Goal: Find specific page/section: Find specific page/section

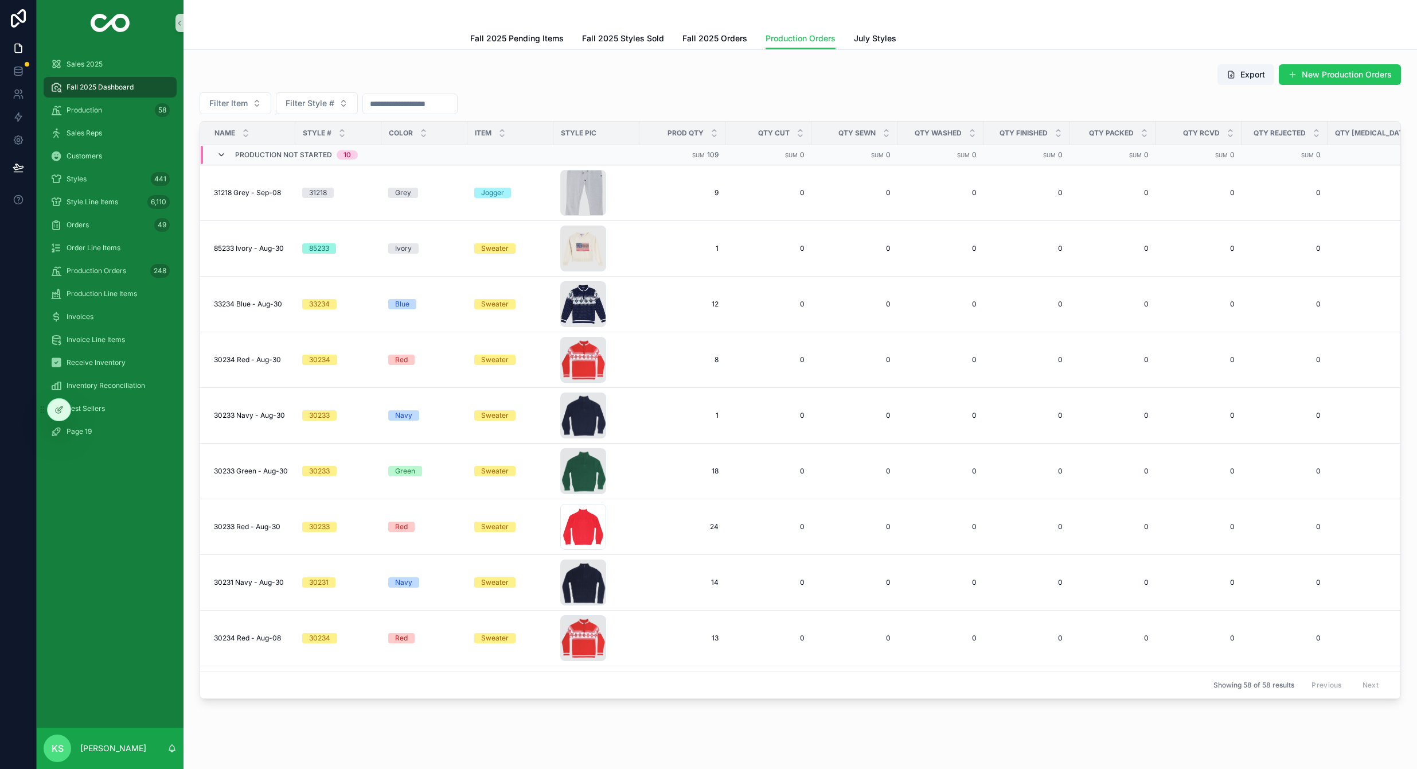
click at [219, 153] on icon "scrollable content" at bounding box center [221, 154] width 9 height 9
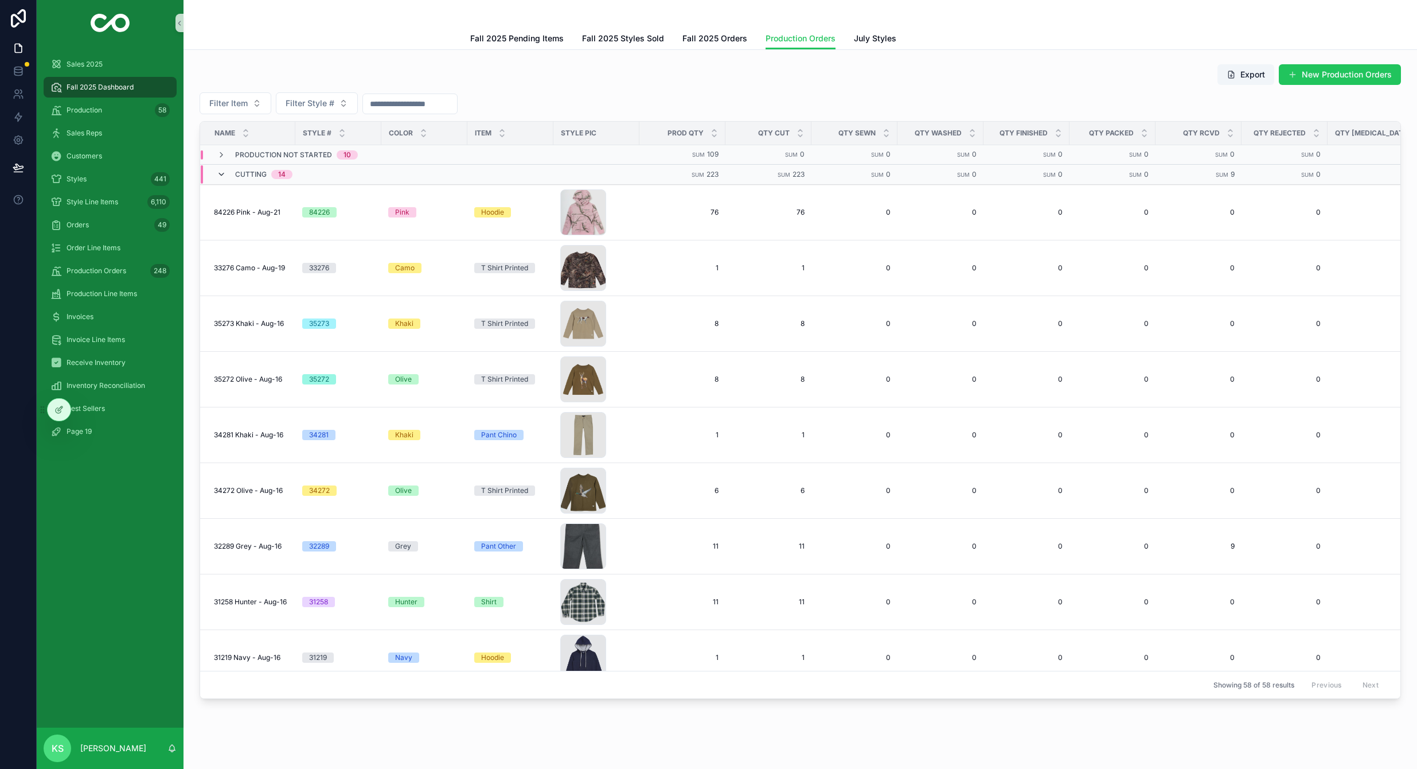
click at [221, 175] on icon "scrollable content" at bounding box center [221, 174] width 9 height 9
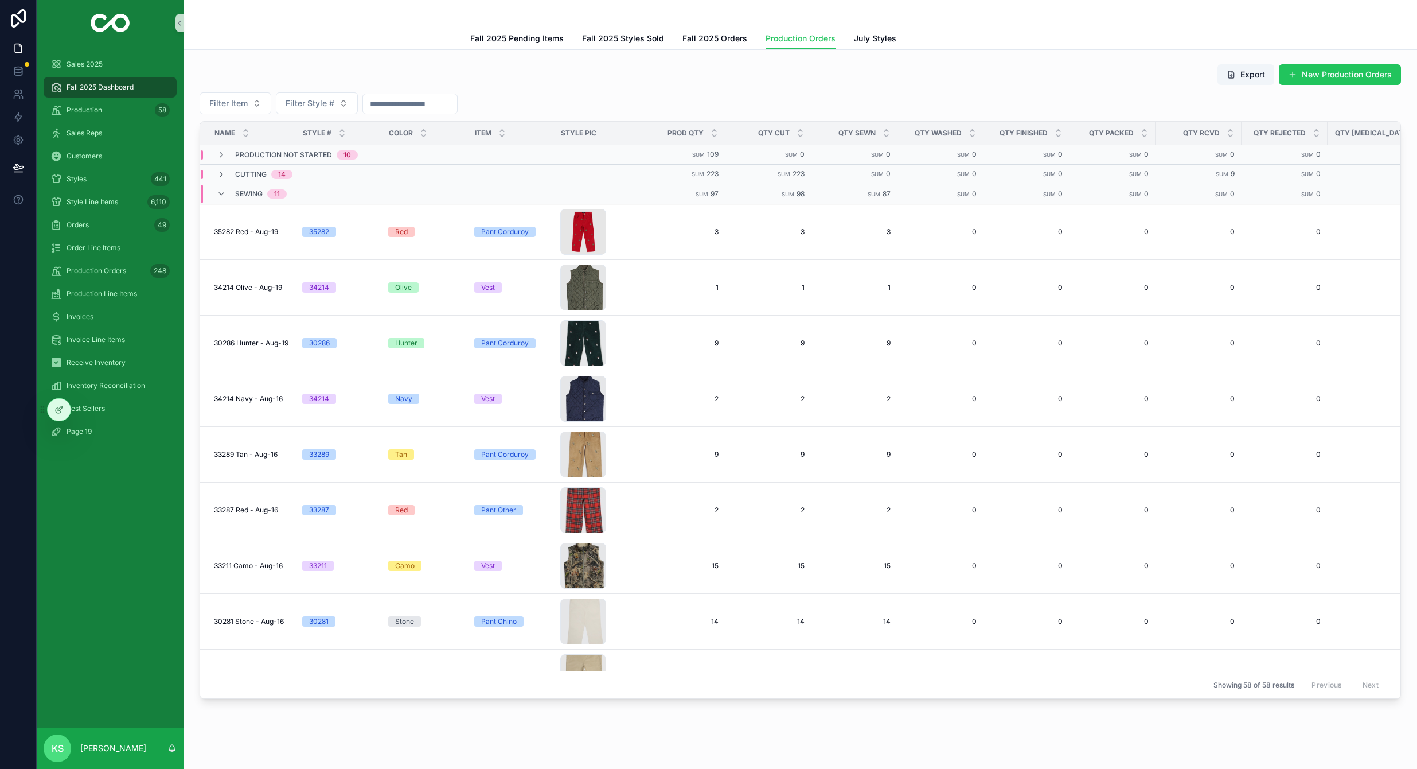
click at [217, 185] on td "Sewing 11" at bounding box center [333, 194] width 267 height 20
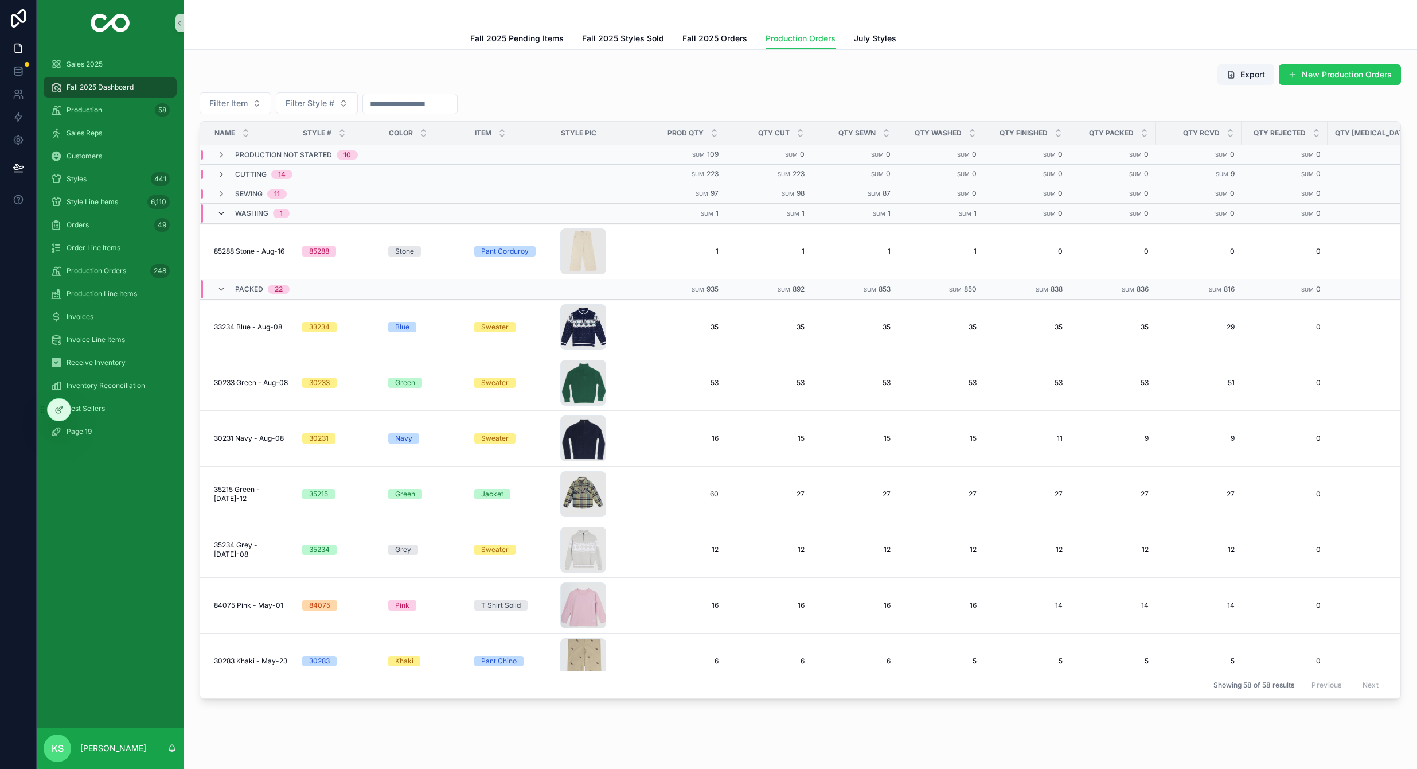
click at [217, 209] on icon "scrollable content" at bounding box center [221, 213] width 9 height 9
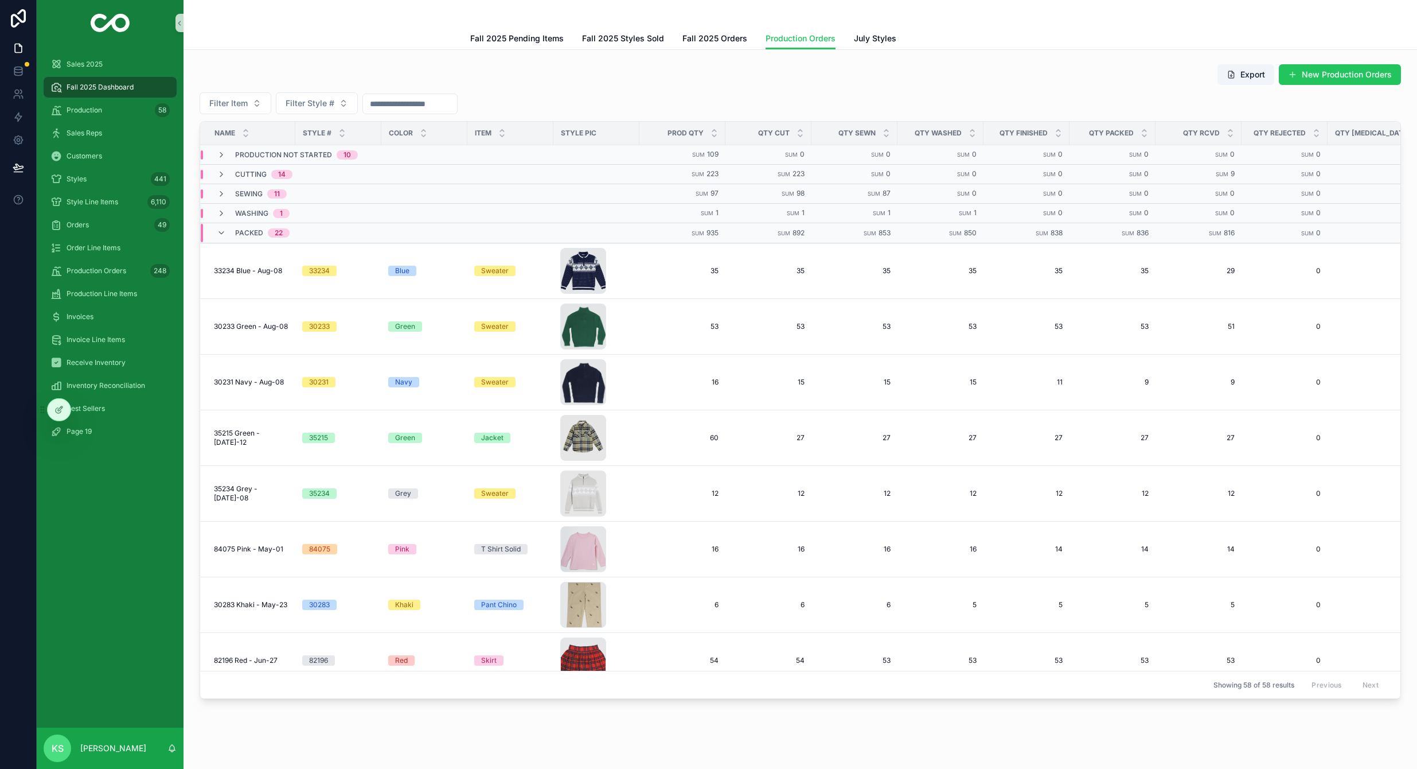
click at [215, 233] on div "Packed 22" at bounding box center [253, 233] width 100 height 18
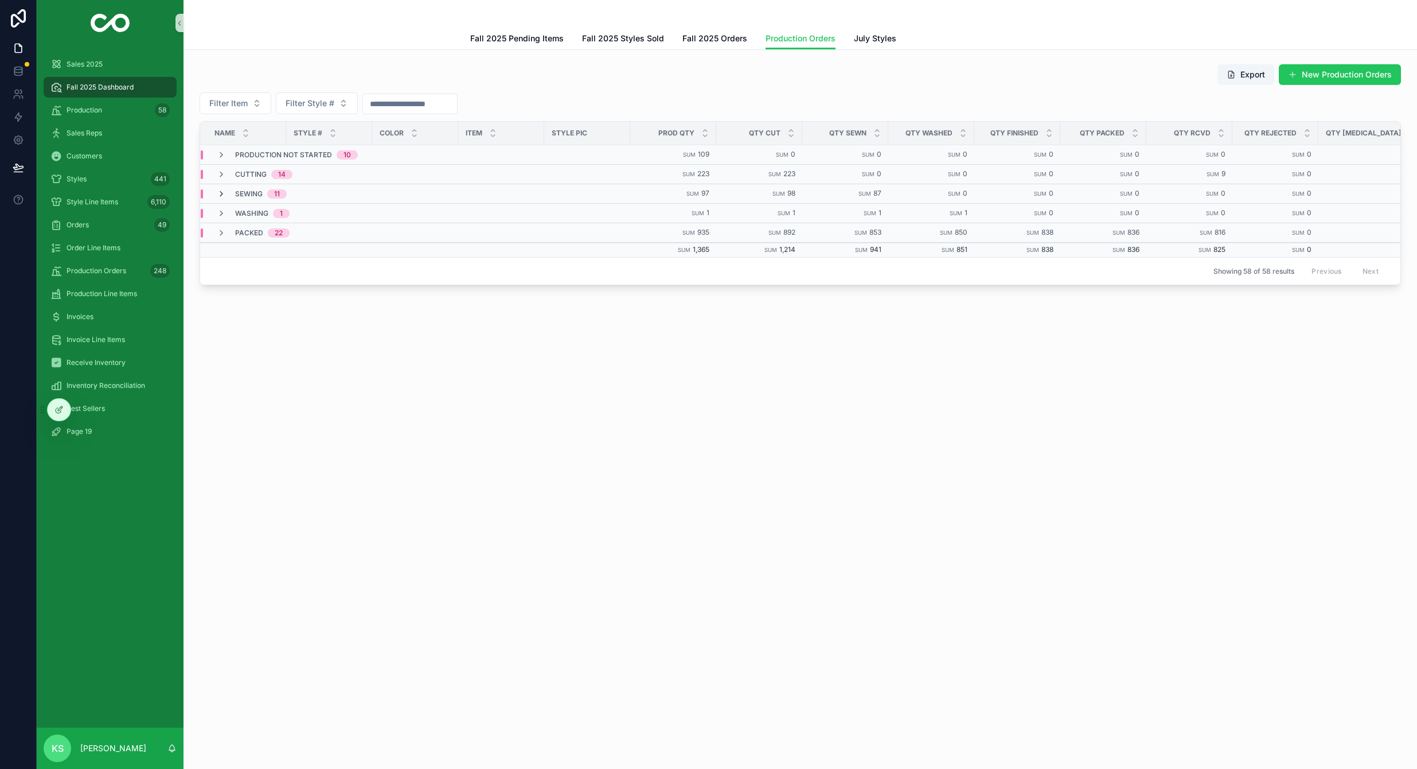
click at [220, 194] on icon "scrollable content" at bounding box center [221, 193] width 9 height 9
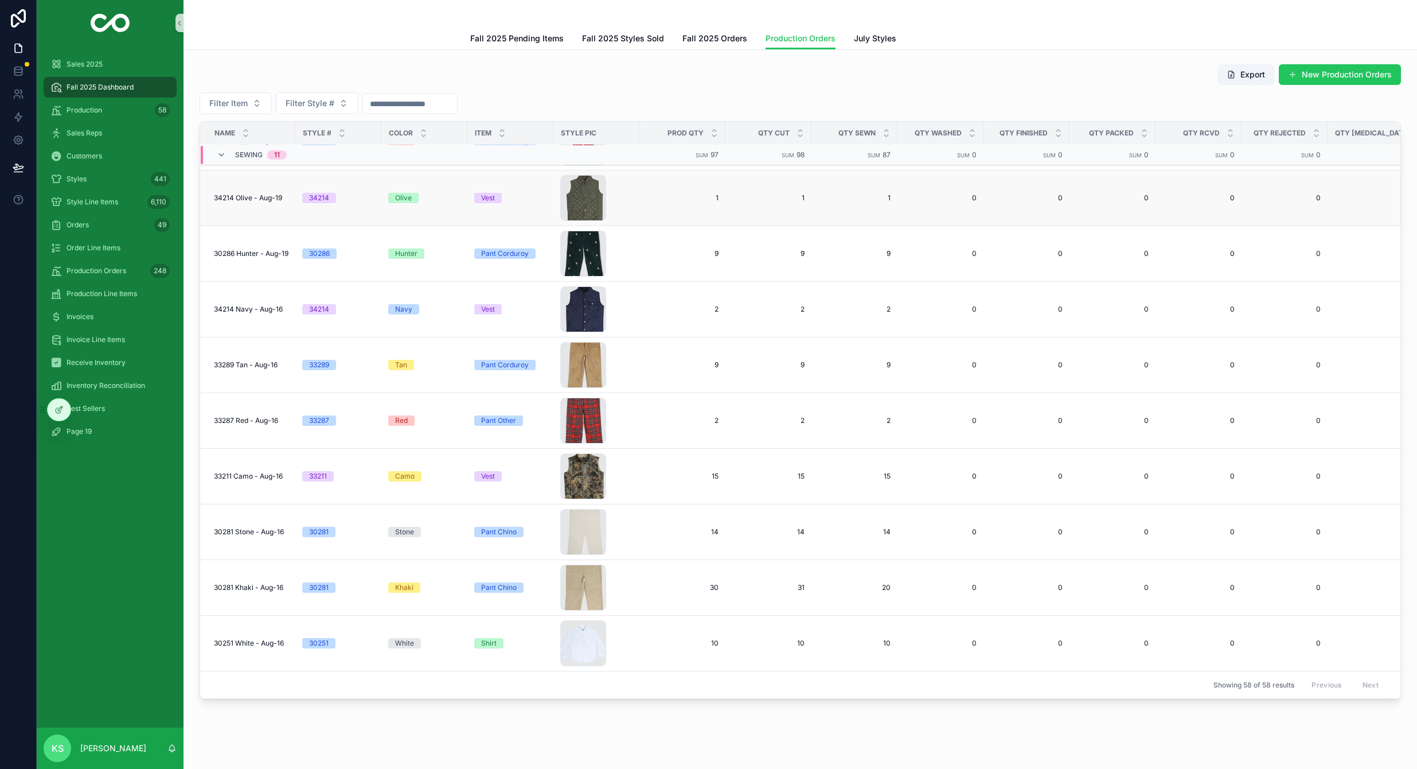
scroll to position [88, 0]
click at [83, 272] on span "Production Orders" at bounding box center [97, 270] width 60 height 9
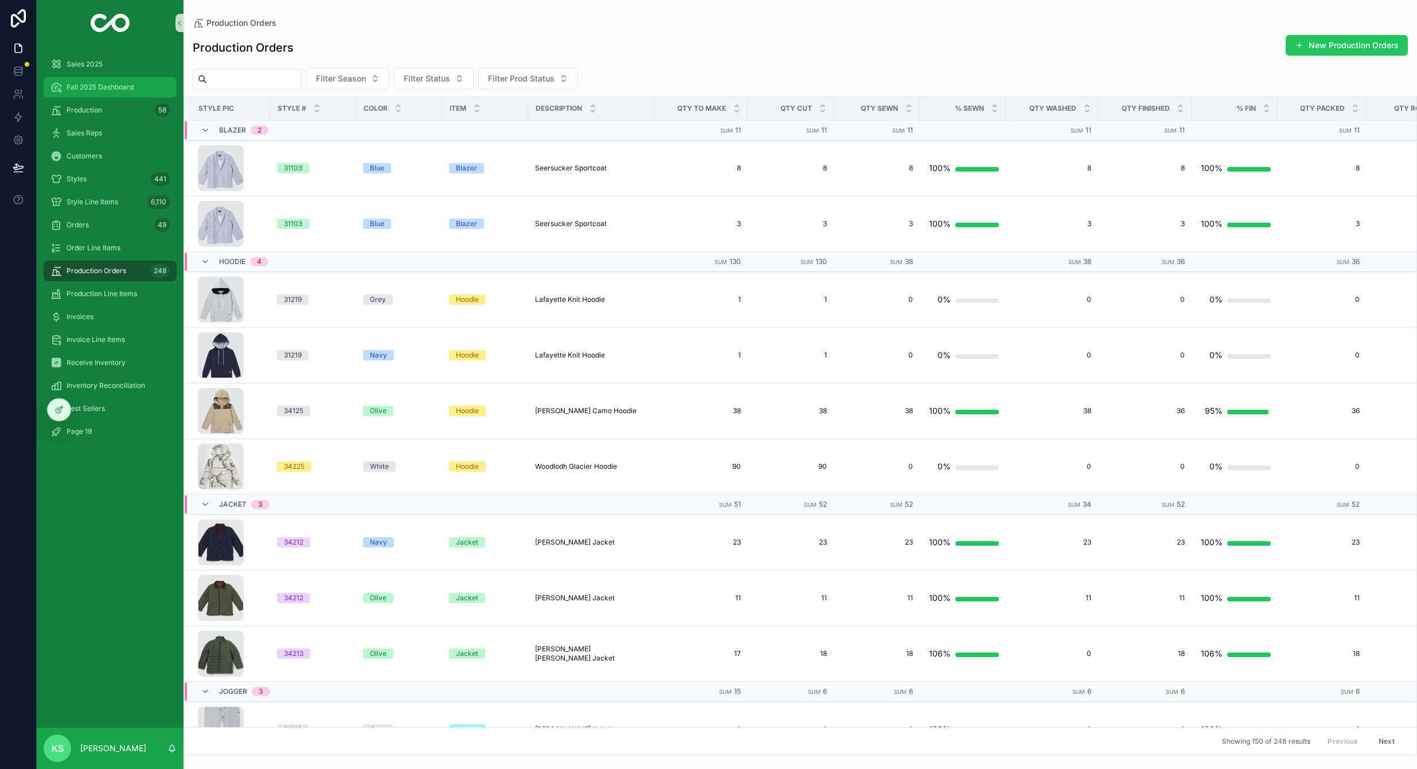
click at [121, 87] on span "Fall 2025 Dashboard" at bounding box center [100, 87] width 67 height 9
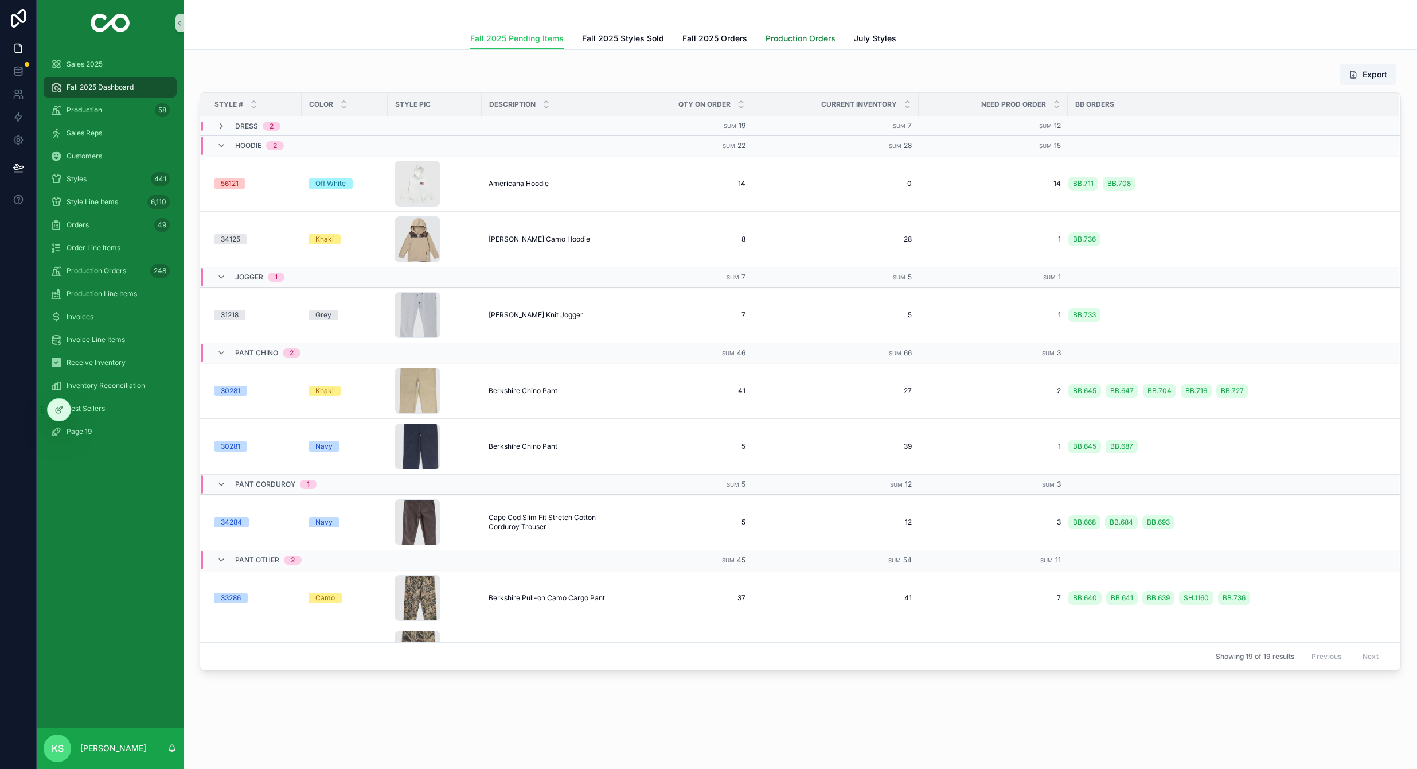
click at [808, 34] on span "Production Orders" at bounding box center [801, 38] width 70 height 11
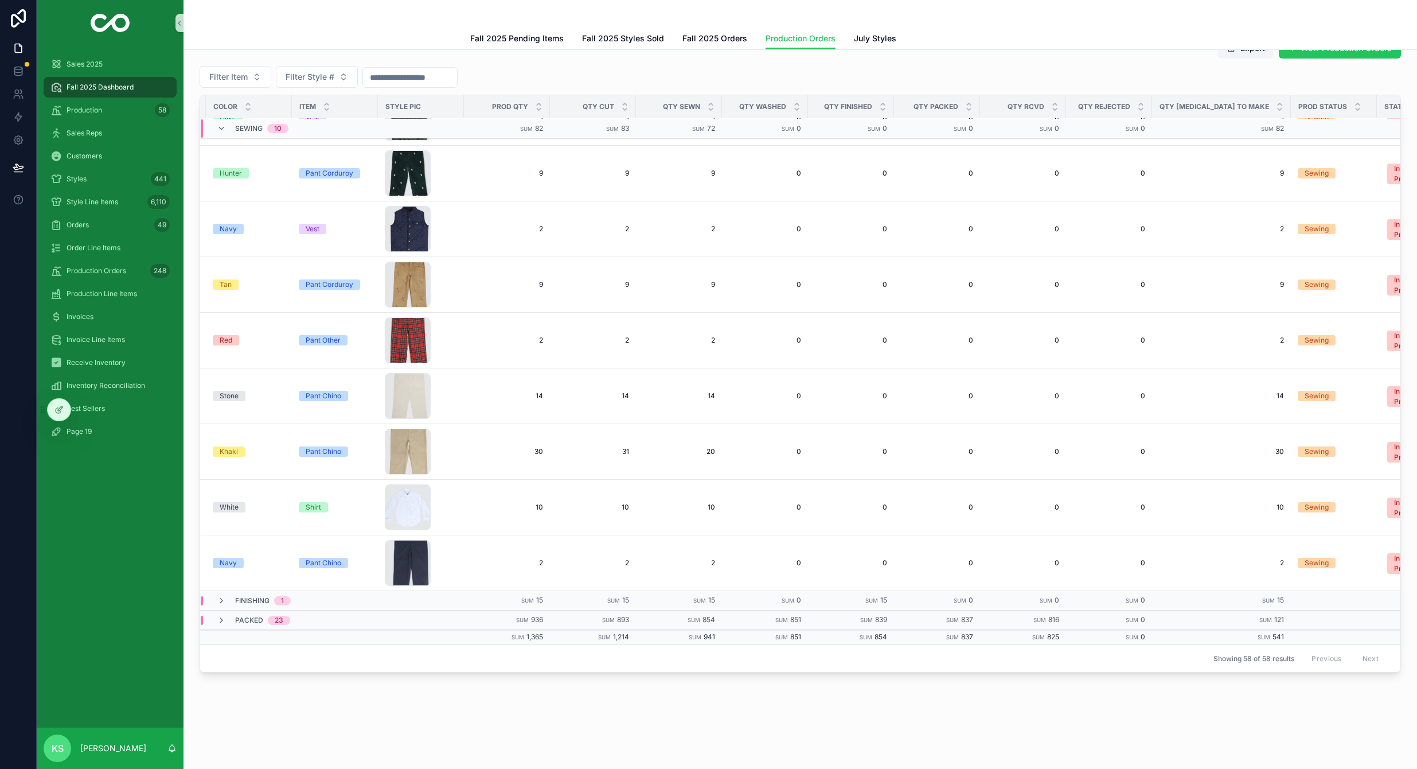
scroll to position [143, 175]
click at [218, 131] on icon "scrollable content" at bounding box center [221, 128] width 9 height 9
